Goal: Task Accomplishment & Management: Manage account settings

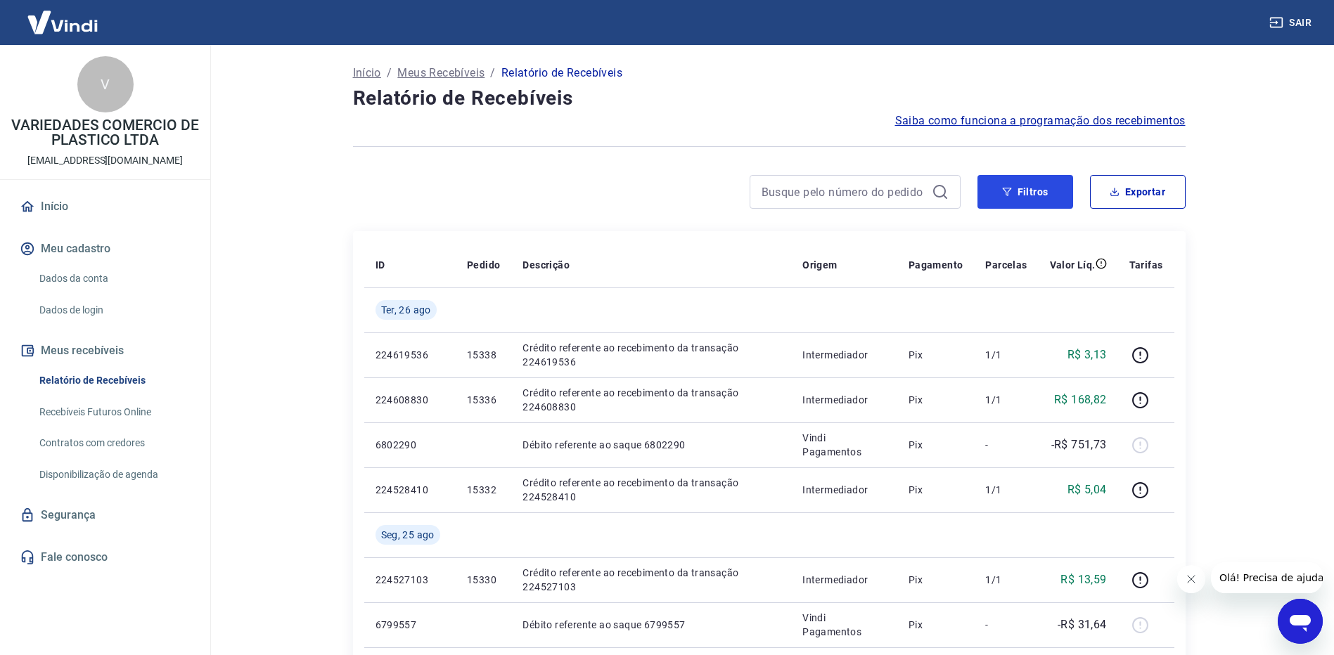
drag, startPoint x: 1060, startPoint y: 191, endPoint x: 893, endPoint y: 168, distance: 168.8
click at [1060, 191] on button "Filtros" at bounding box center [1025, 192] width 96 height 34
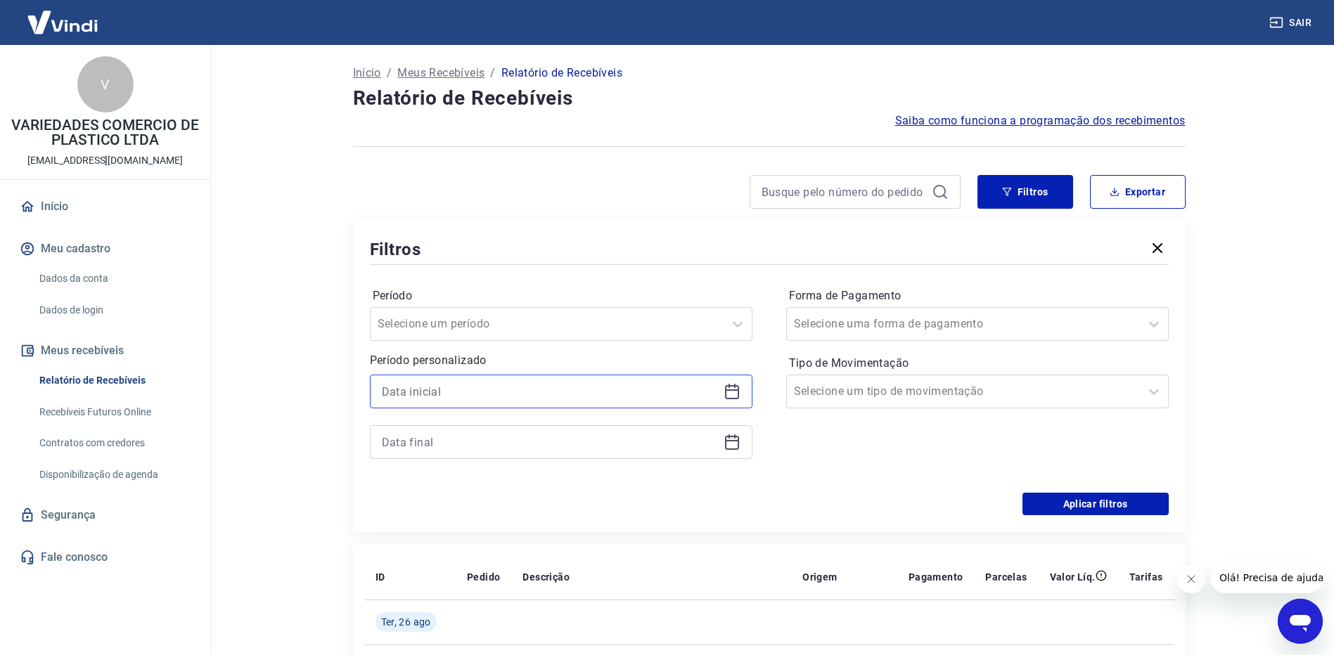
click at [483, 394] on input at bounding box center [550, 391] width 336 height 21
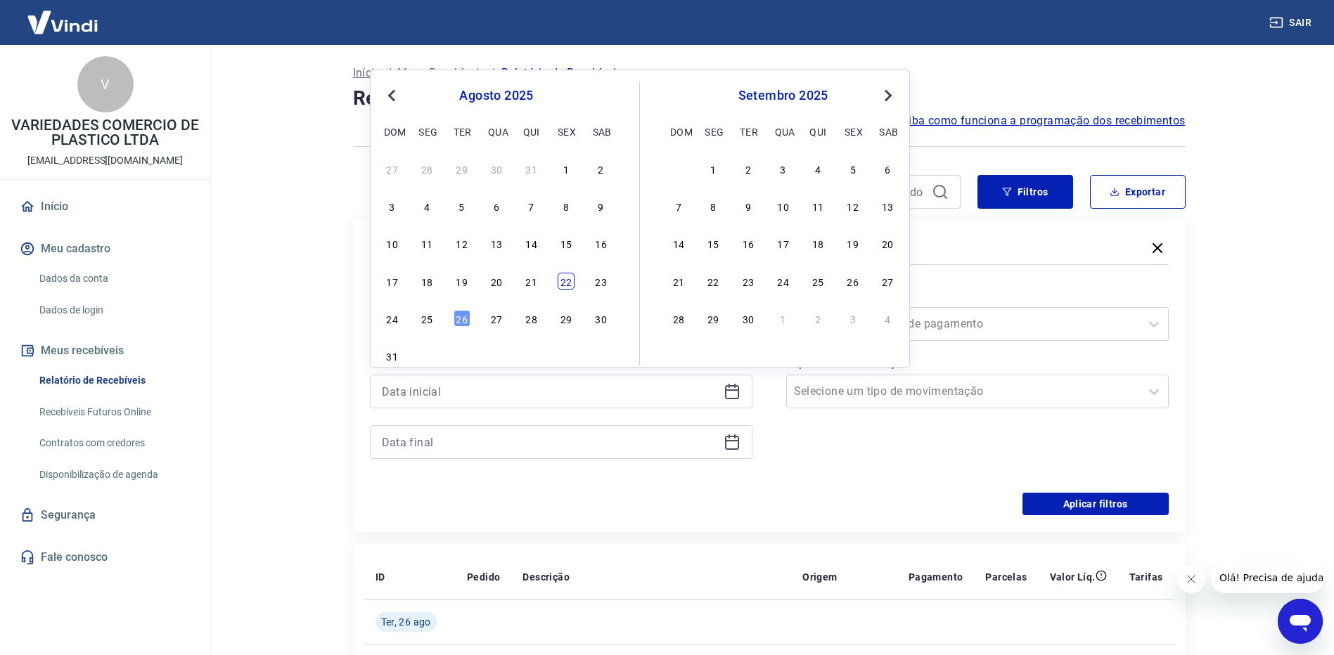
click at [560, 283] on div "22" at bounding box center [566, 281] width 17 height 17
type input "[DATE]"
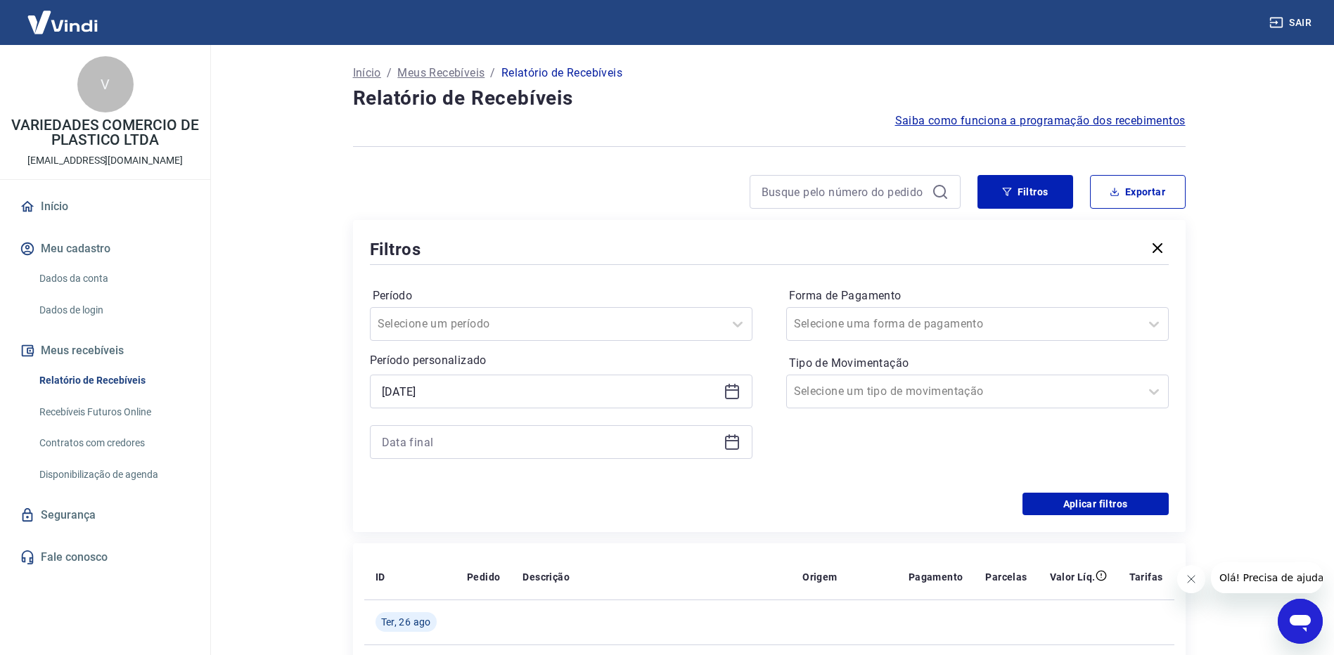
click at [729, 443] on icon at bounding box center [731, 442] width 17 height 17
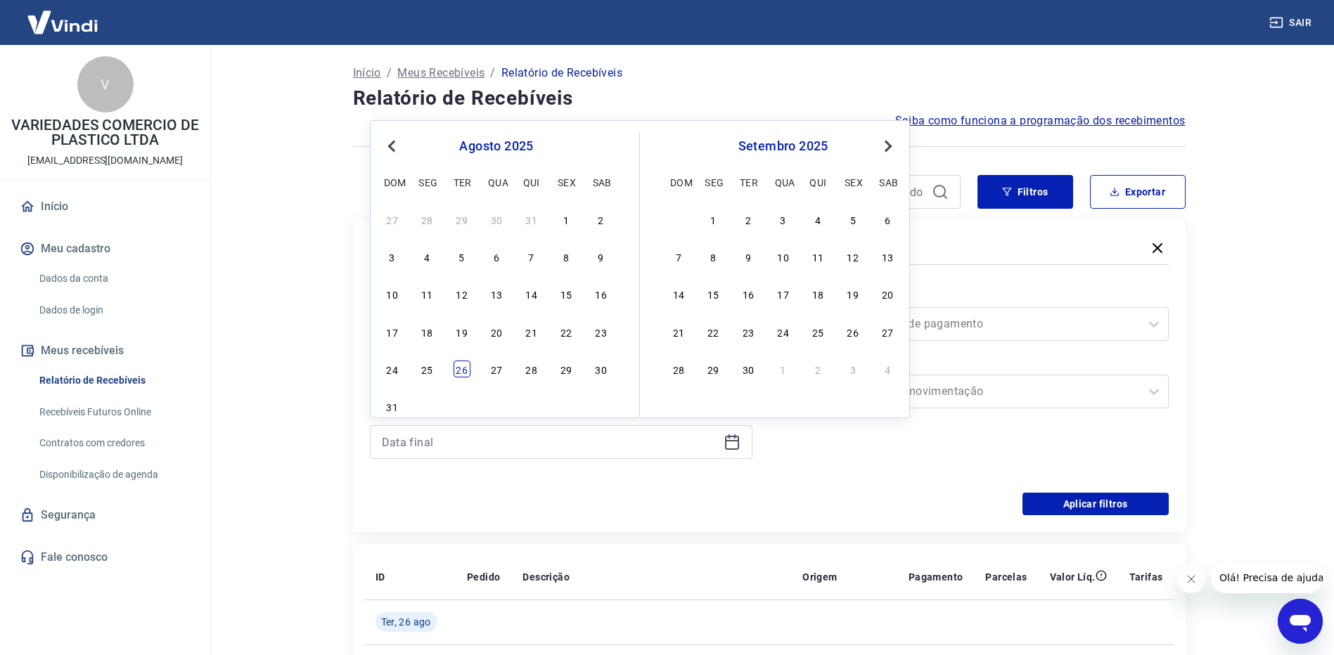
click at [463, 371] on div "26" at bounding box center [461, 369] width 17 height 17
type input "[DATE]"
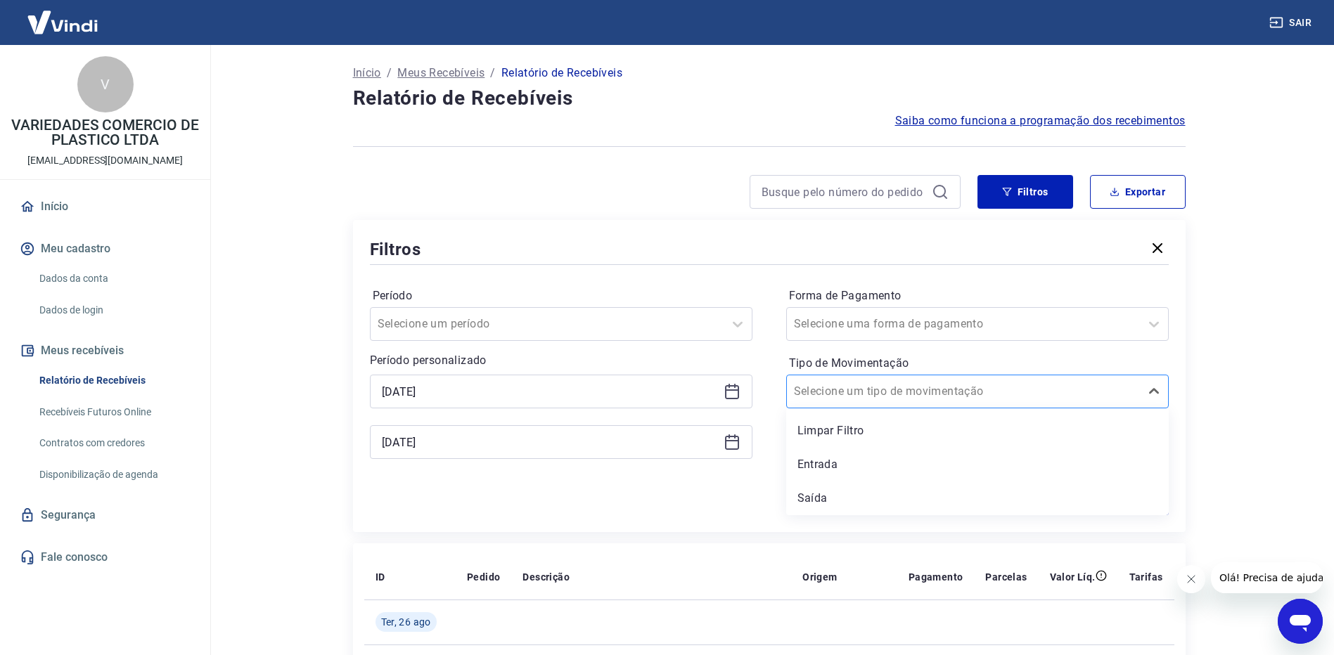
click at [936, 392] on div at bounding box center [963, 392] width 339 height 20
click at [868, 470] on div "Entrada" at bounding box center [977, 465] width 382 height 28
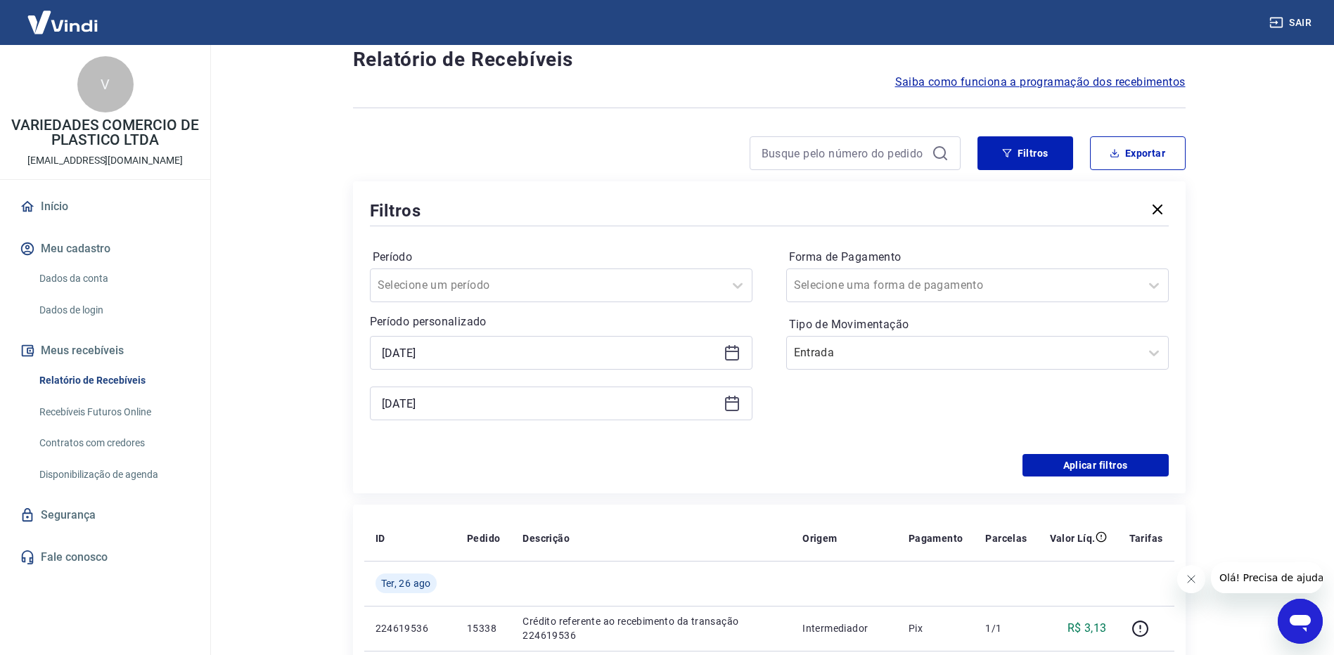
scroll to position [70, 0]
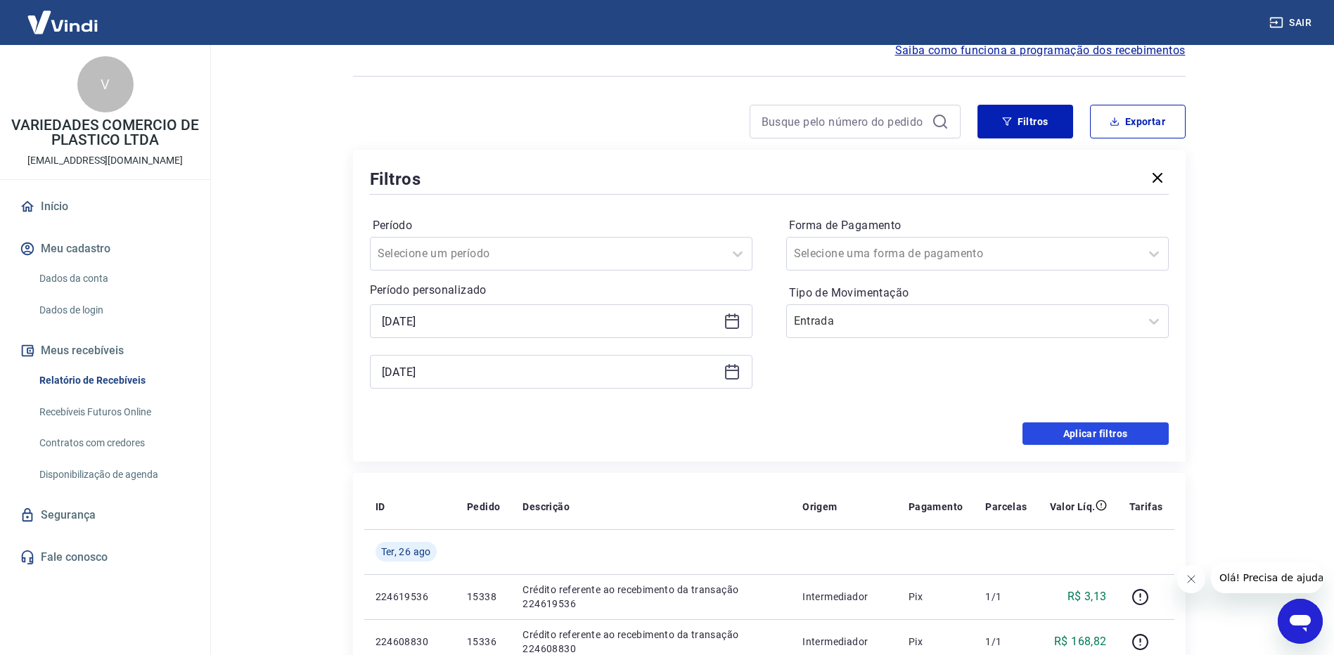
click at [1109, 435] on button "Aplicar filtros" at bounding box center [1095, 434] width 146 height 22
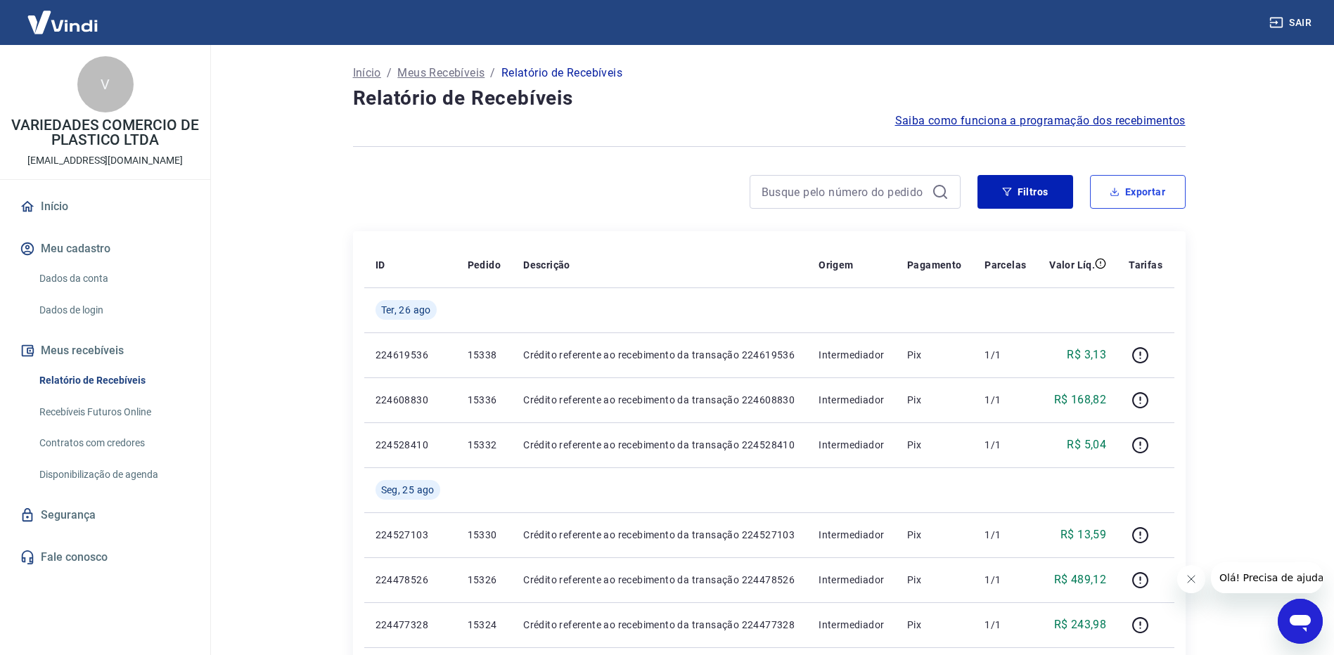
click at [1144, 193] on button "Exportar" at bounding box center [1138, 192] width 96 height 34
type input "[DATE]"
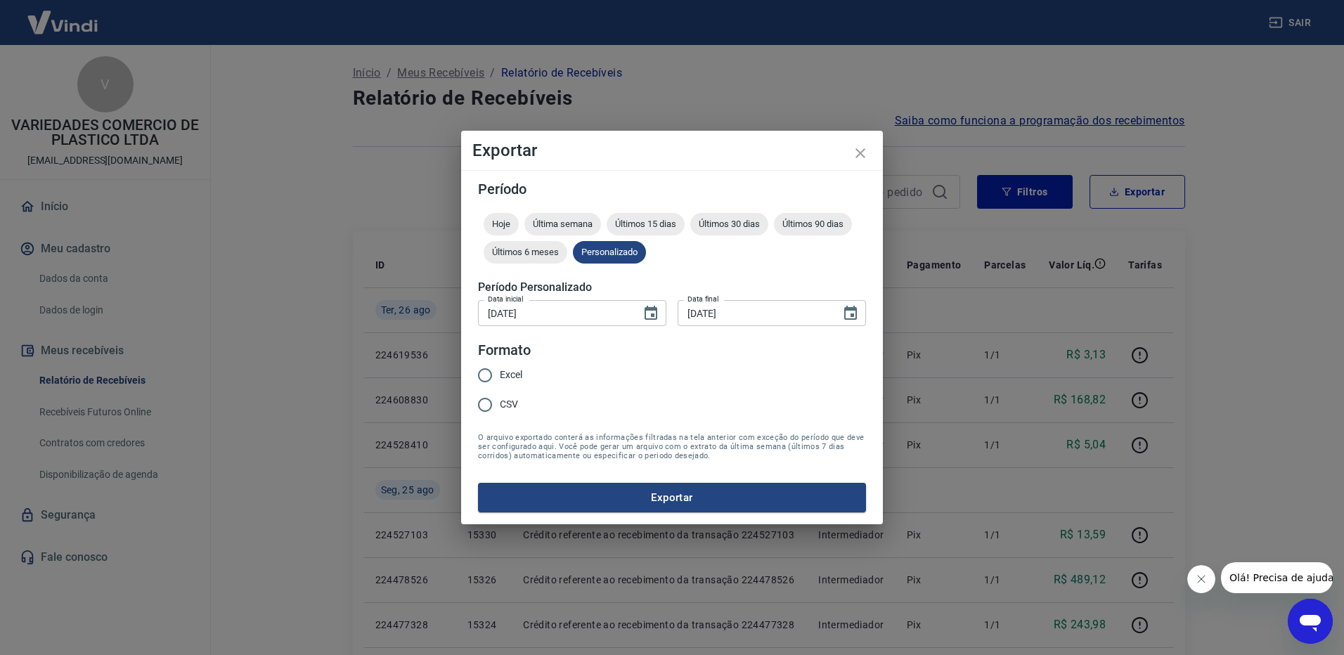
click at [507, 382] on span "Excel" at bounding box center [511, 375] width 22 height 15
click at [500, 382] on input "Excel" at bounding box center [485, 376] width 30 height 30
radio input "true"
click at [609, 493] on button "Exportar" at bounding box center [672, 498] width 388 height 30
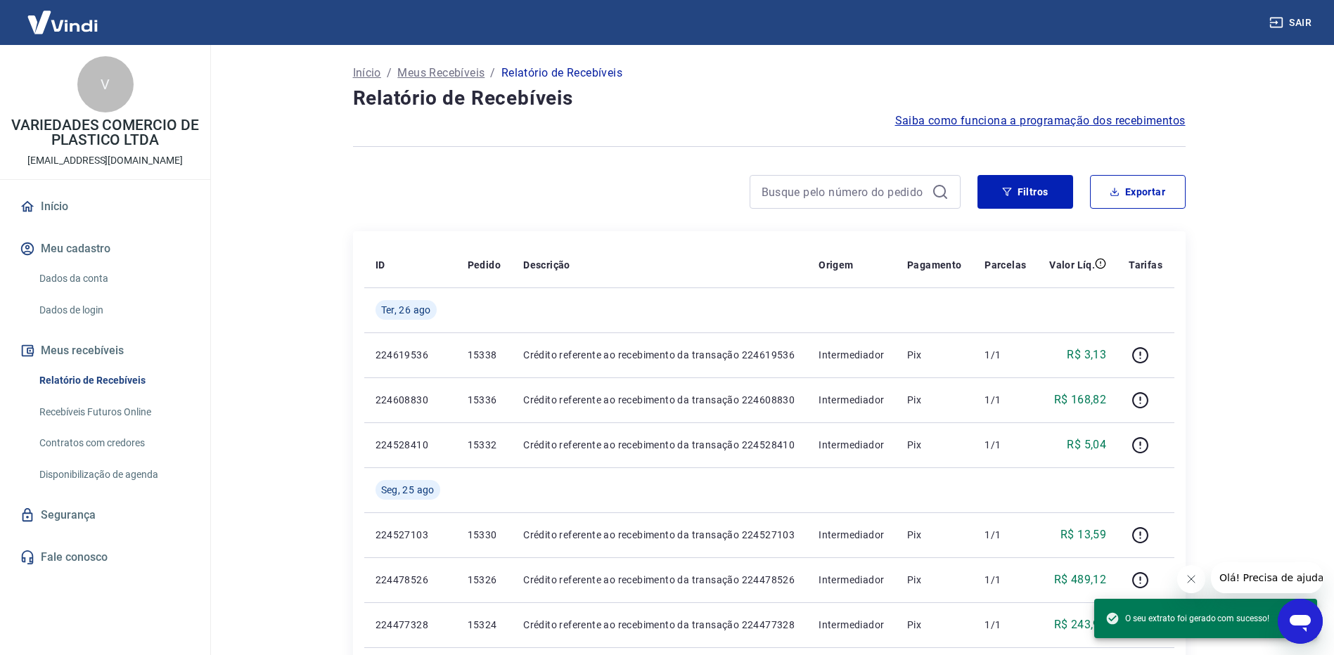
drag, startPoint x: 1252, startPoint y: 224, endPoint x: 1248, endPoint y: 214, distance: 10.7
click at [1252, 224] on main "Início / Meus Recebíveis / Relatório de Recebíveis Relatório de Recebíveis Saib…" at bounding box center [769, 350] width 1130 height 610
